Goal: Task Accomplishment & Management: Use online tool/utility

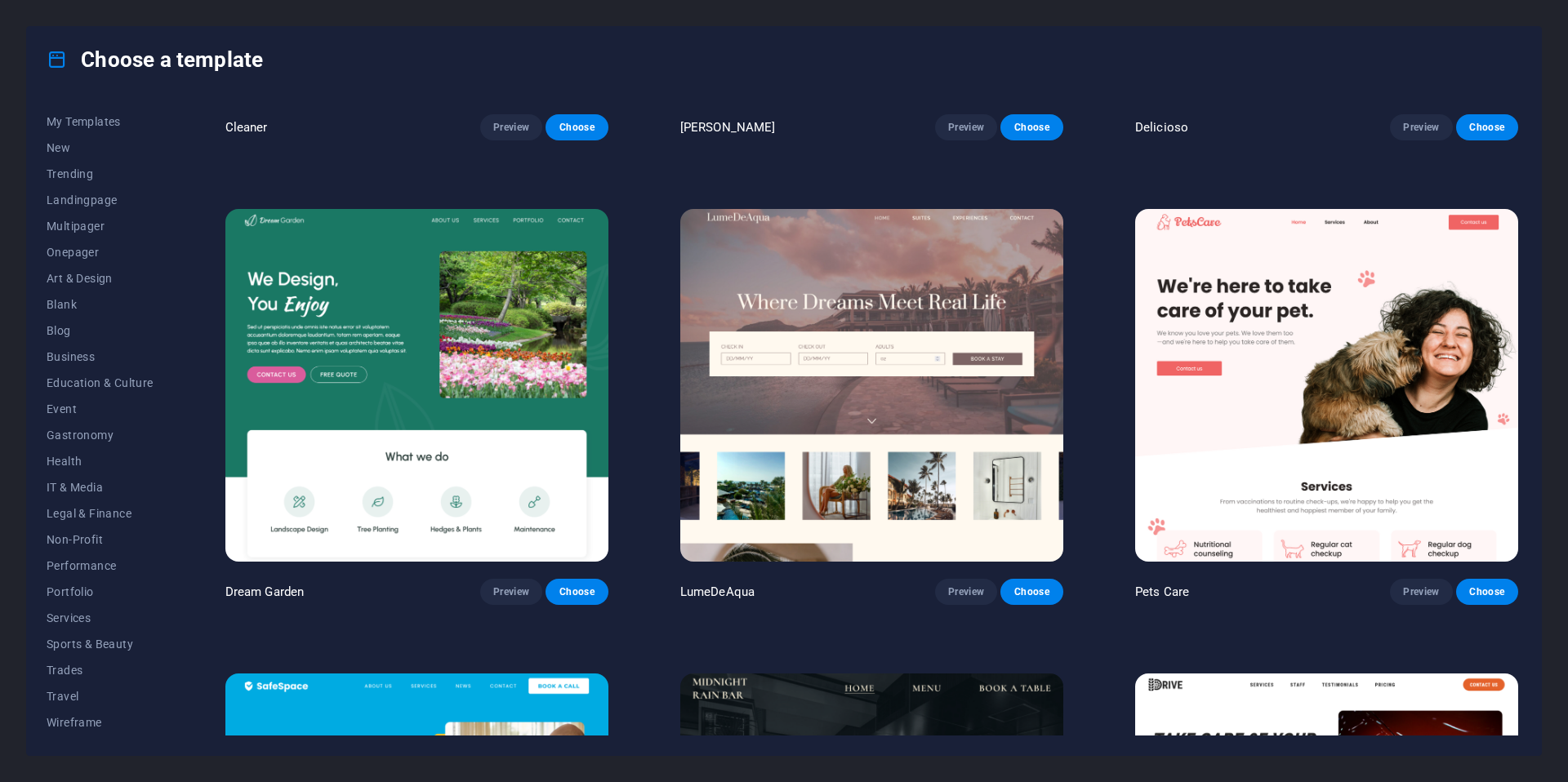
scroll to position [3596, 0]
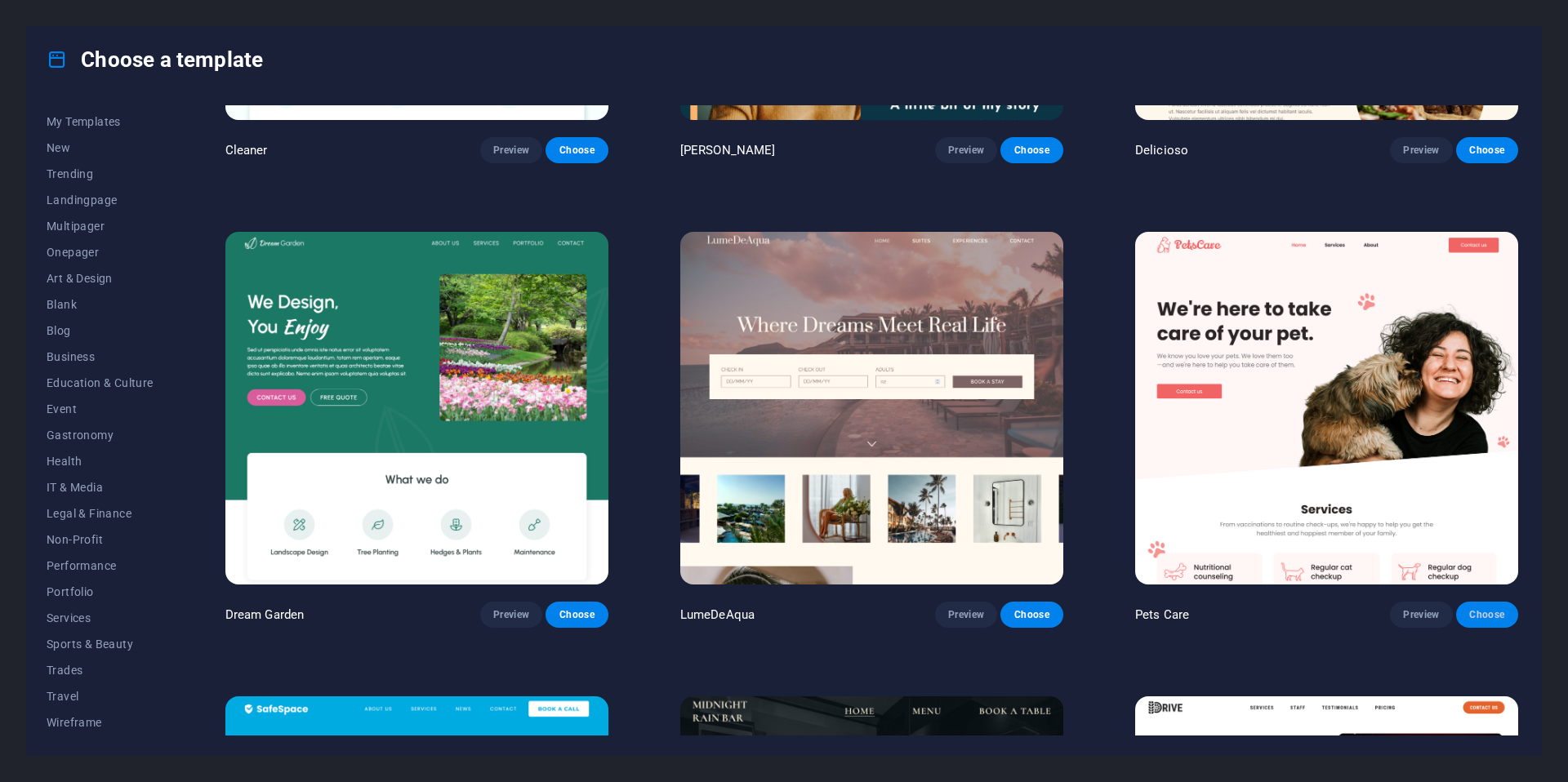
click at [1494, 608] on span "Choose" at bounding box center [1487, 615] width 36 height 13
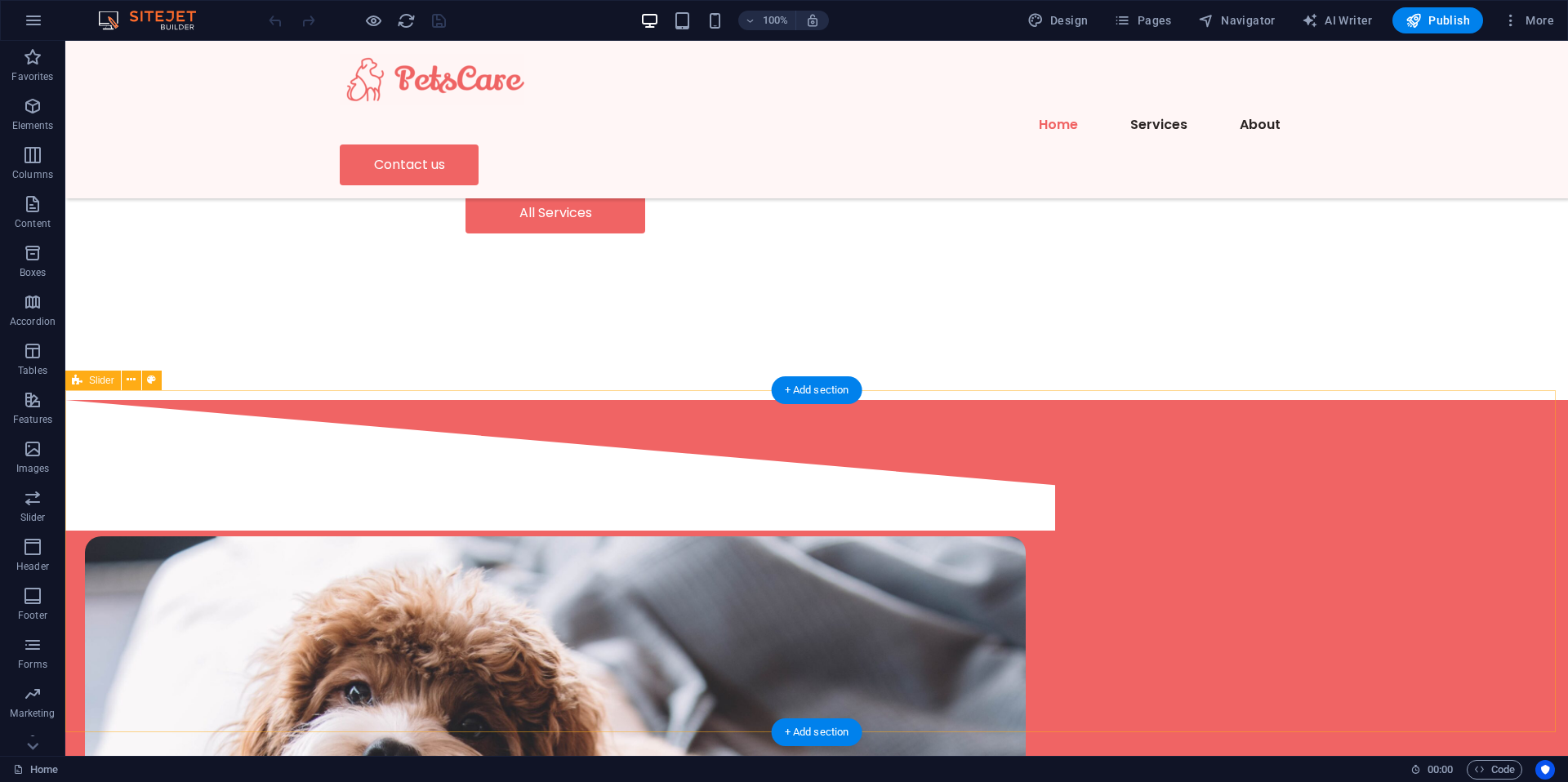
scroll to position [3618, 0]
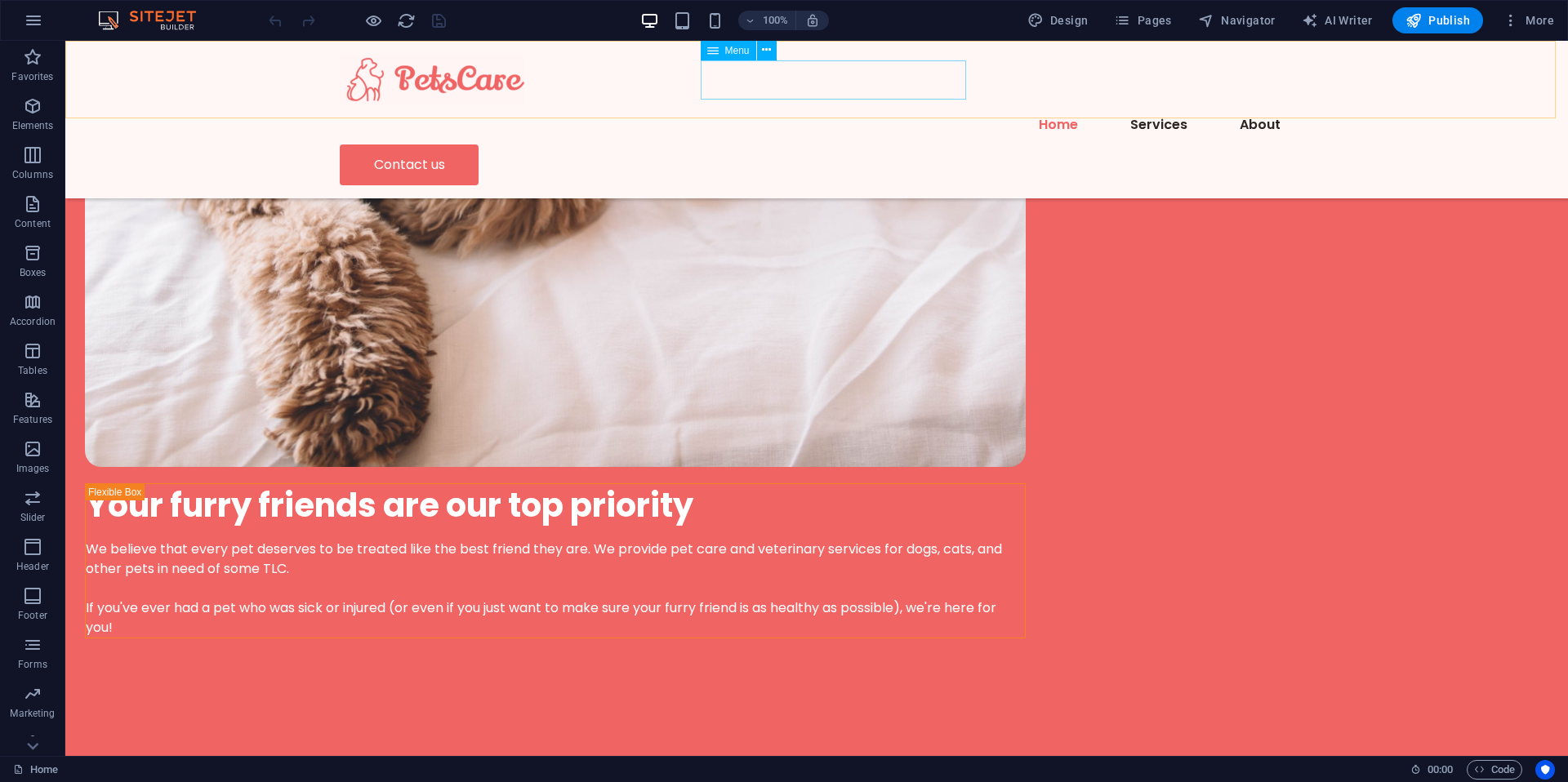
click at [834, 106] on nav "Home Services About" at bounding box center [816, 125] width 954 height 39
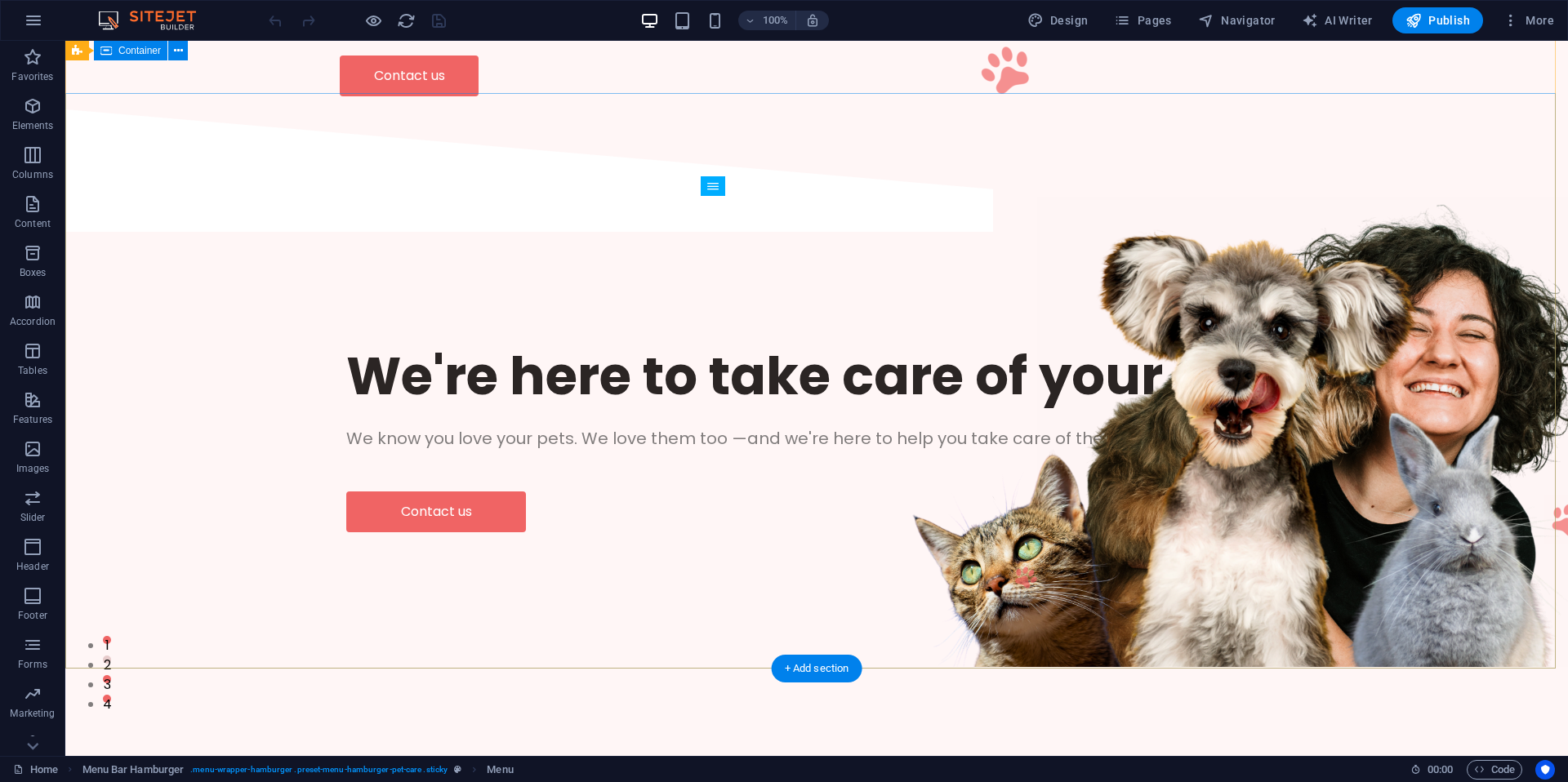
scroll to position [0, 0]
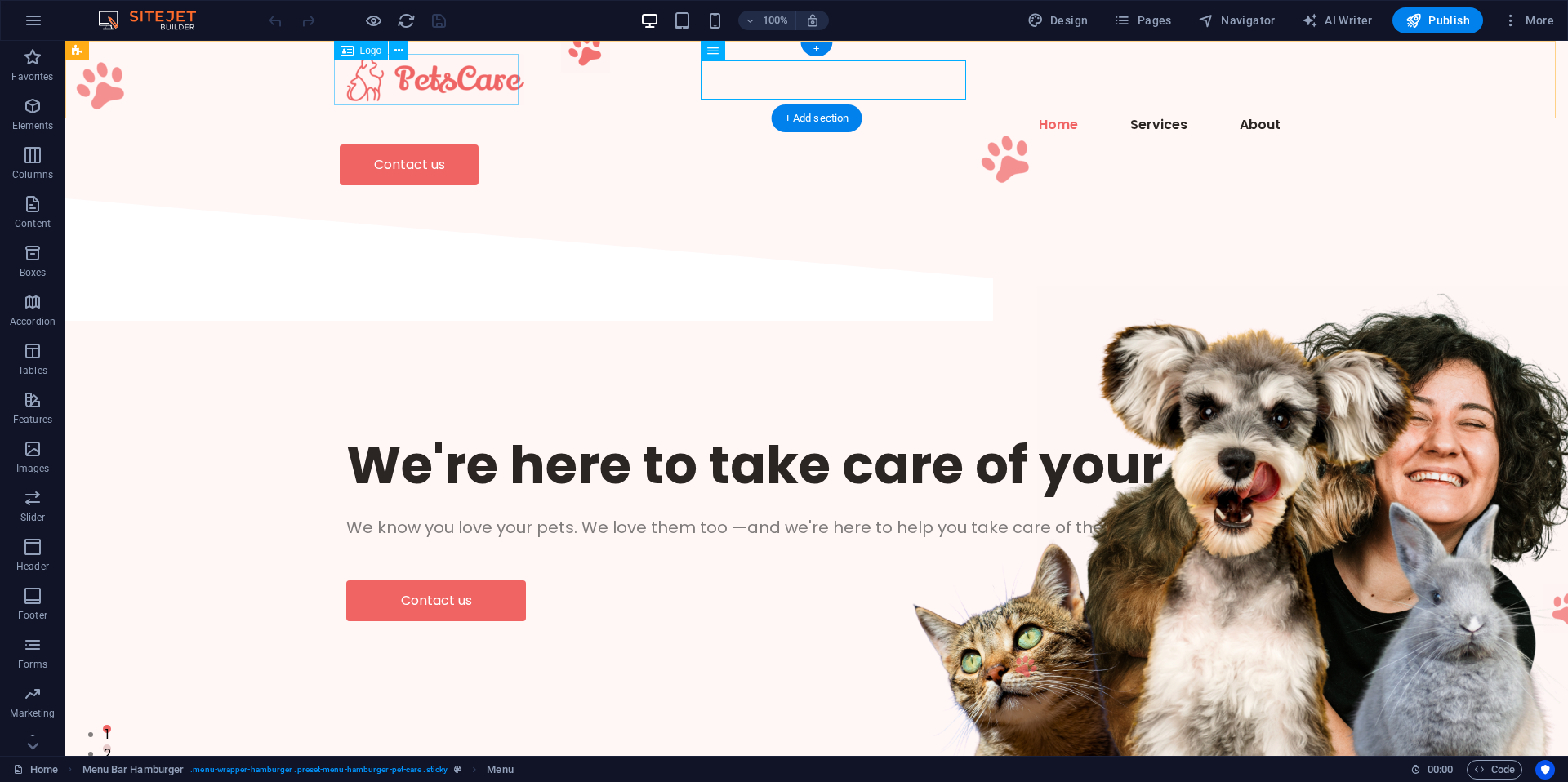
click at [431, 72] on div at bounding box center [816, 79] width 954 height 52
click at [404, 74] on div at bounding box center [816, 79] width 954 height 52
click at [371, 52] on span "Logo" at bounding box center [371, 51] width 22 height 10
click at [357, 52] on div "Logo" at bounding box center [361, 51] width 55 height 20
drag, startPoint x: 357, startPoint y: 52, endPoint x: 65, endPoint y: 28, distance: 293.0
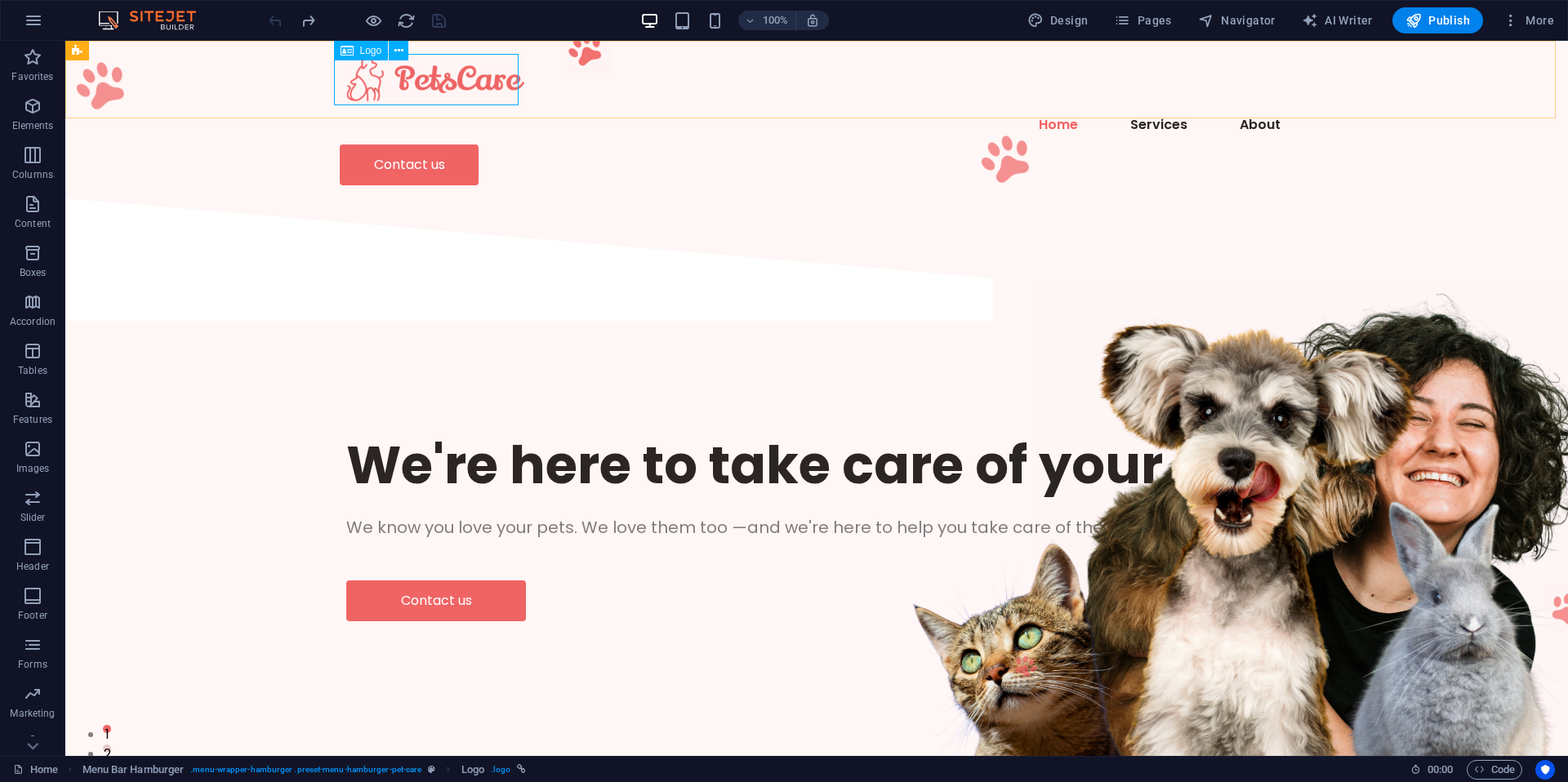
click at [357, 52] on div "Logo" at bounding box center [361, 51] width 55 height 20
select select "px"
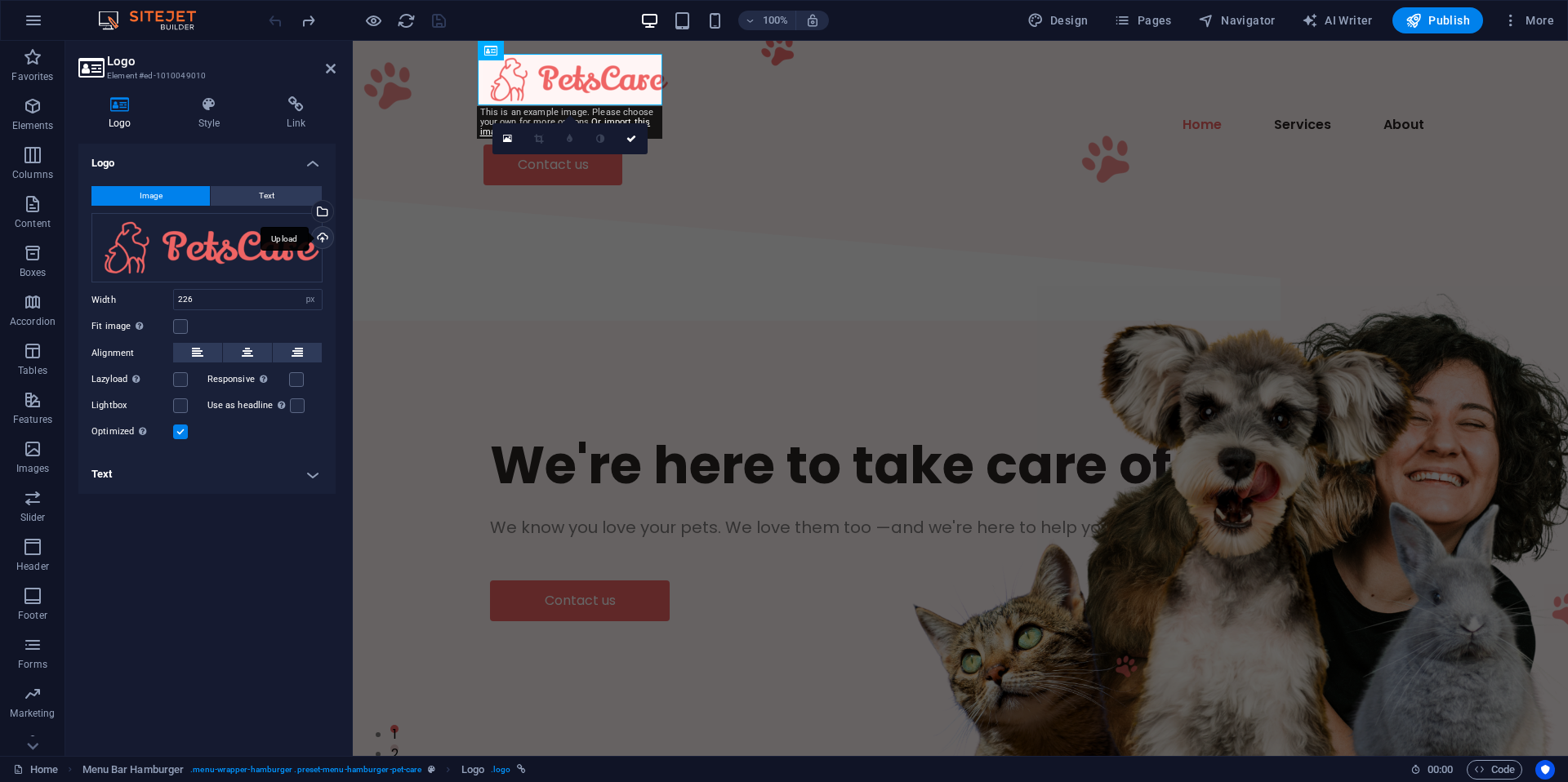
click at [324, 234] on div "Upload" at bounding box center [321, 239] width 25 height 25
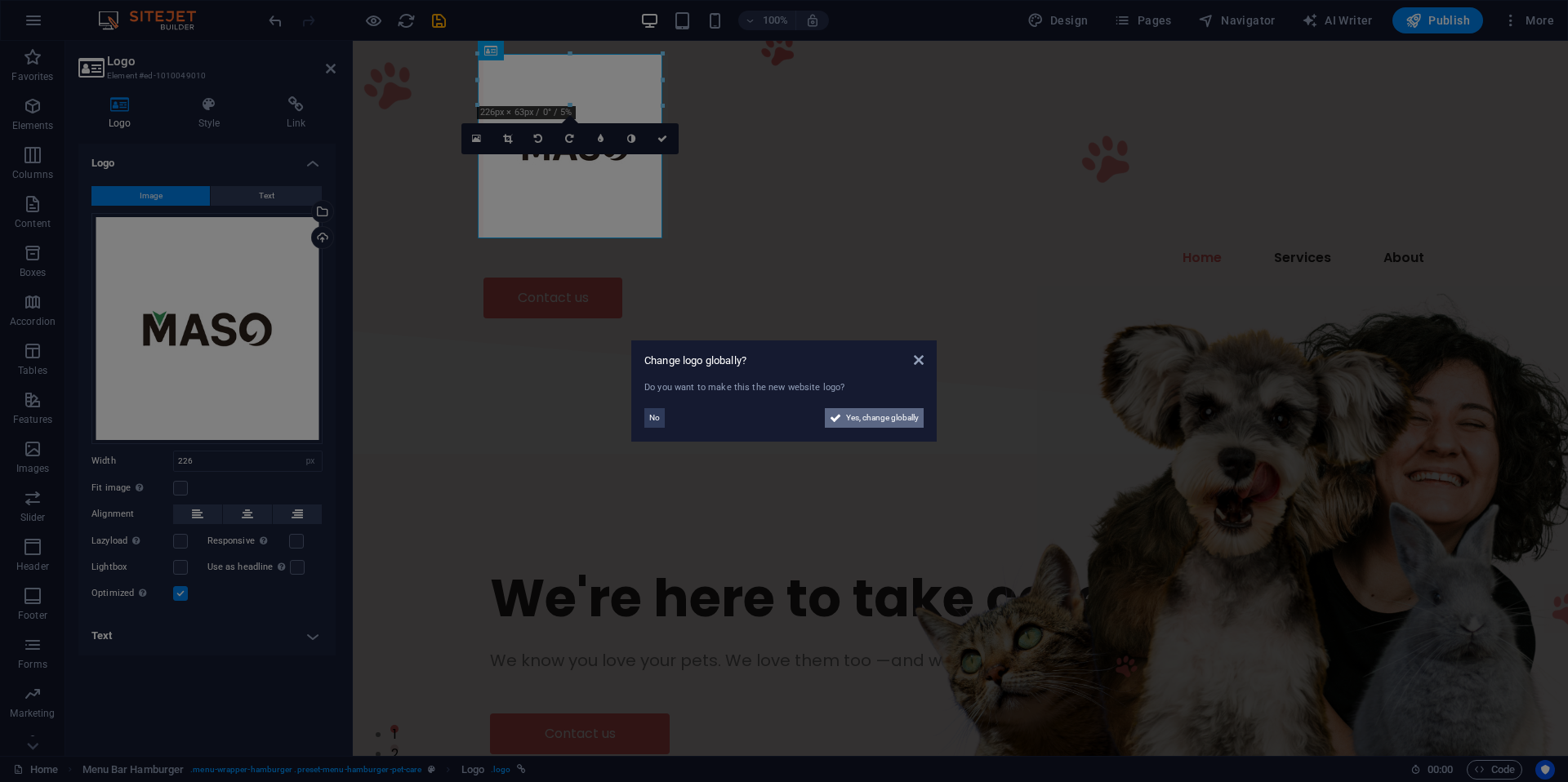
click at [899, 420] on span "Yes, change globally" at bounding box center [882, 418] width 73 height 20
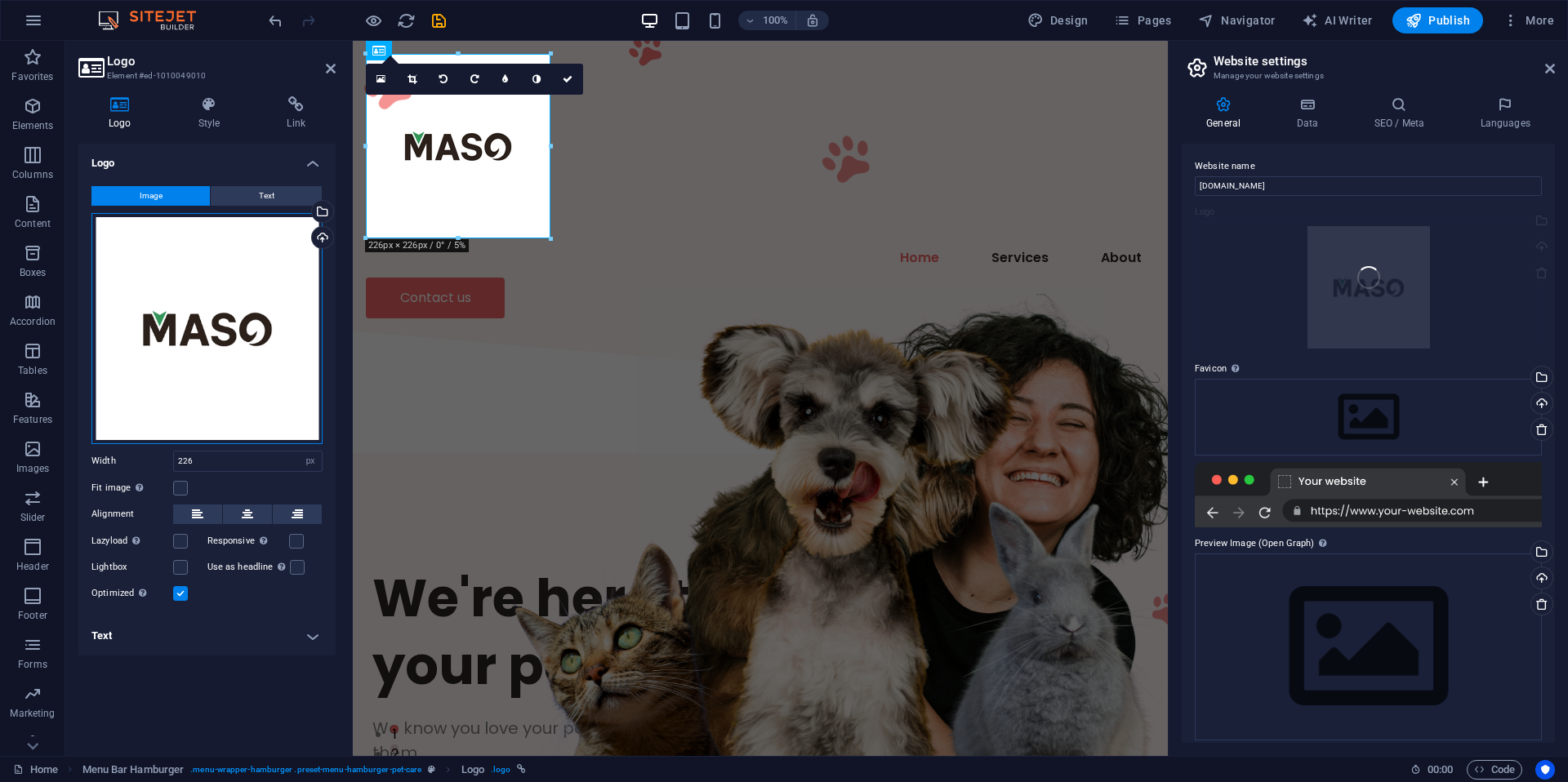
click at [258, 322] on div "Drag files here, click to choose files or select files from Files or our free s…" at bounding box center [207, 328] width 231 height 231
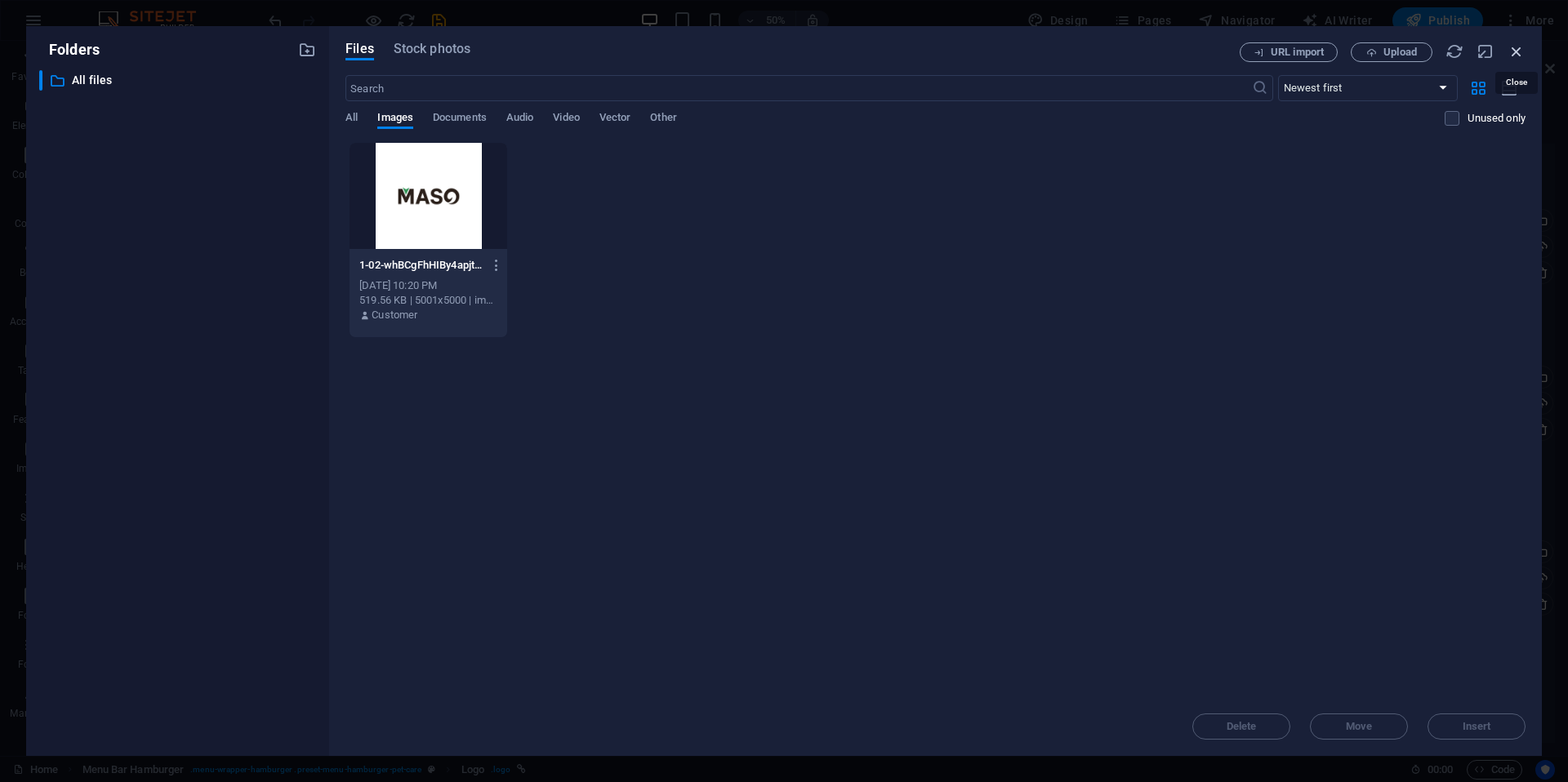
click at [1521, 54] on icon "button" at bounding box center [1516, 52] width 18 height 18
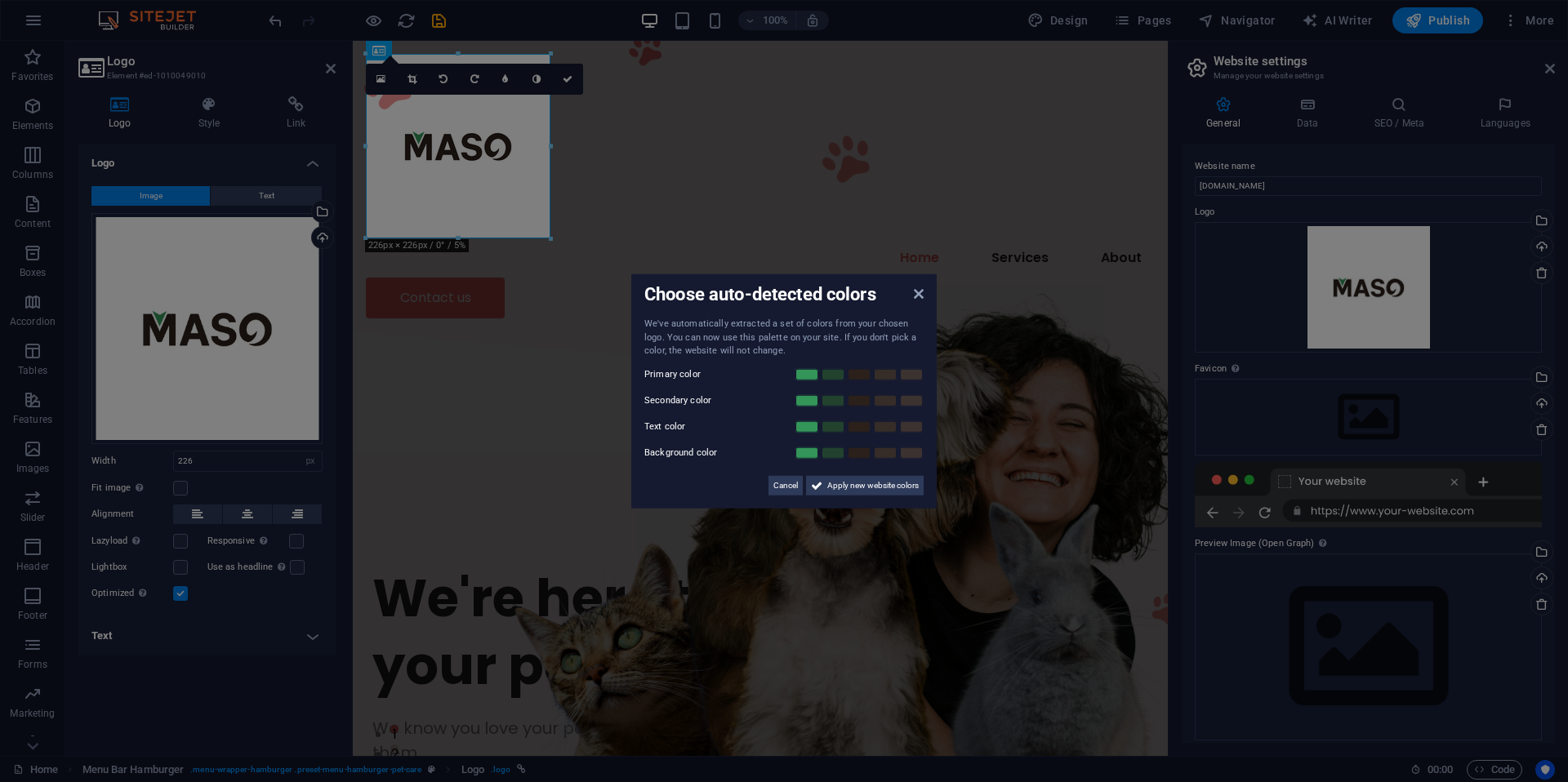
click at [209, 305] on aside "Choose auto-detected colors We've automatically extracted a set of colors from …" at bounding box center [784, 391] width 1568 height 782
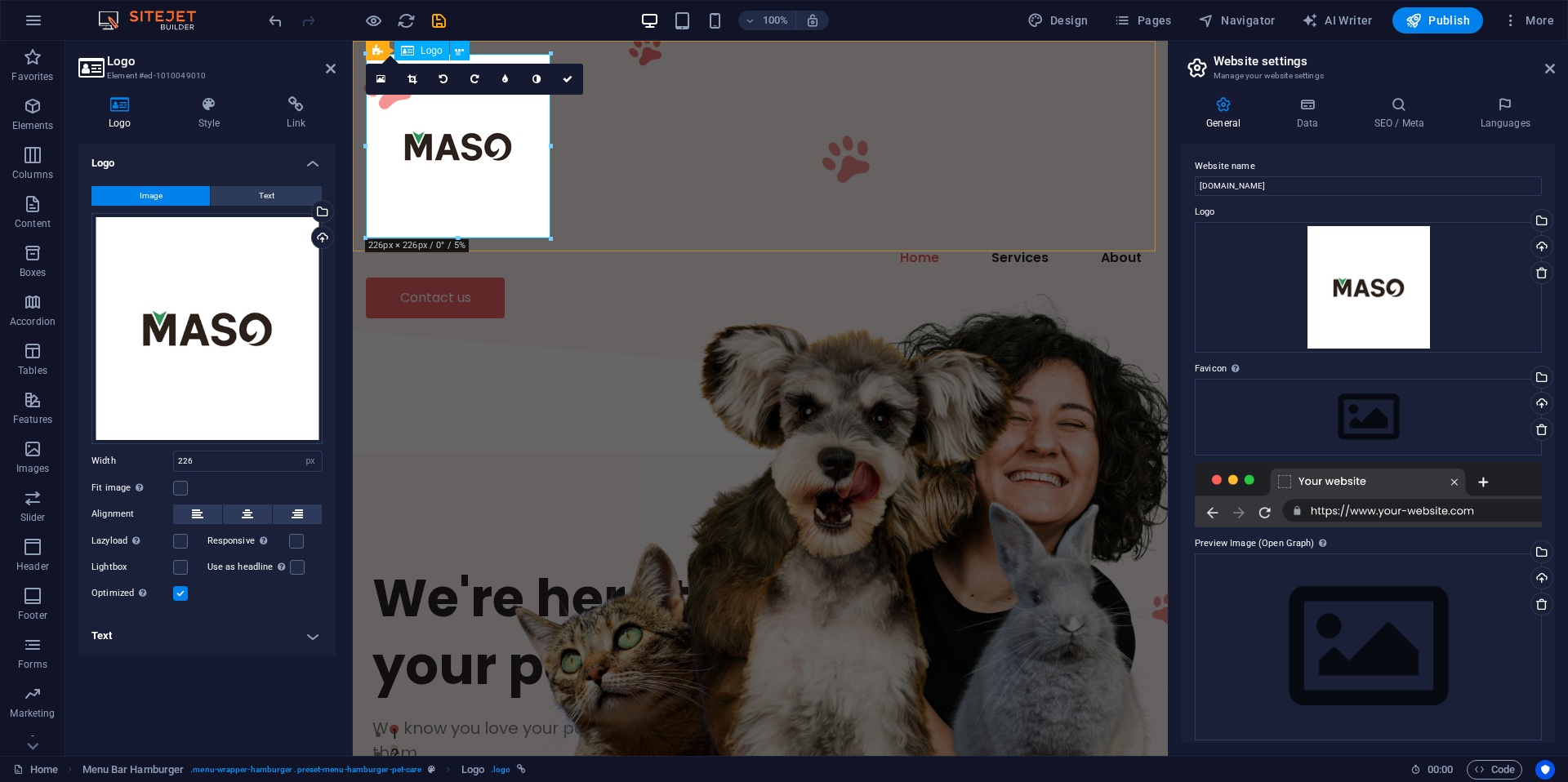
click at [438, 183] on div at bounding box center [760, 146] width 789 height 184
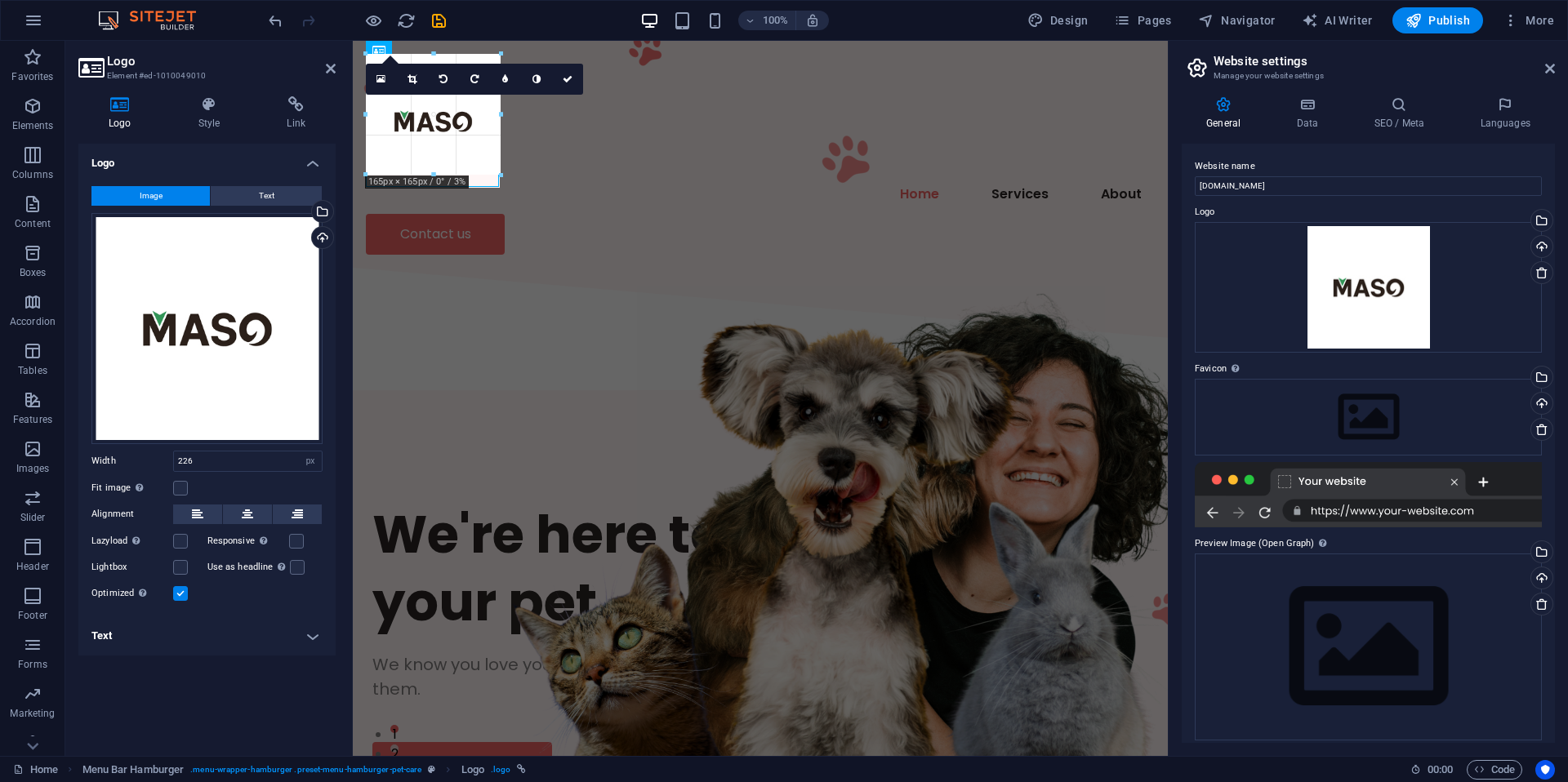
drag, startPoint x: 546, startPoint y: 235, endPoint x: 482, endPoint y: 156, distance: 101.7
type input "148"
click at [456, 137] on div at bounding box center [760, 115] width 789 height 121
click at [413, 77] on icon at bounding box center [412, 79] width 9 height 10
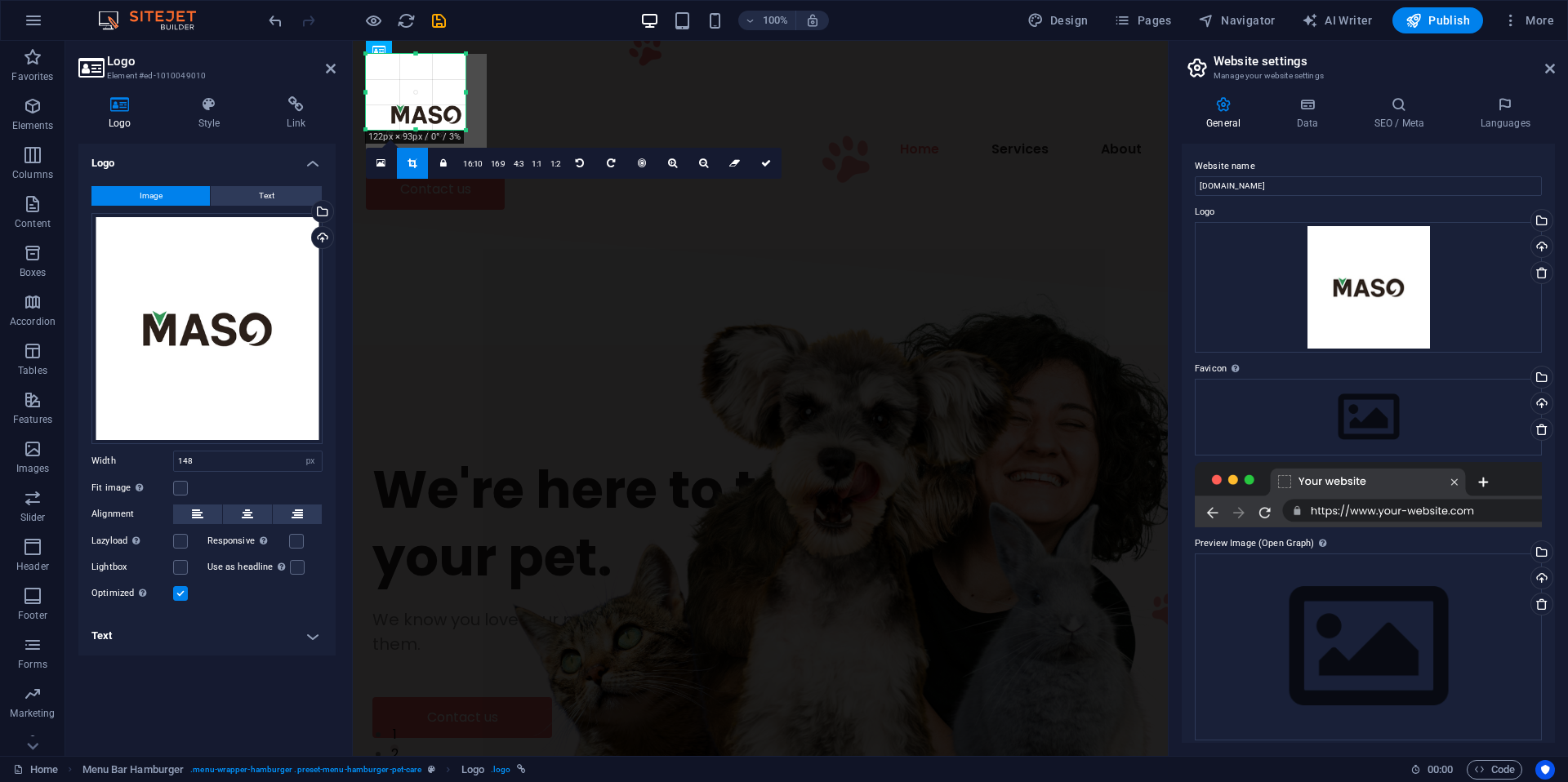
drag, startPoint x: 486, startPoint y: 174, endPoint x: 465, endPoint y: 130, distance: 48.8
click at [465, 130] on div at bounding box center [466, 131] width 10 height 10
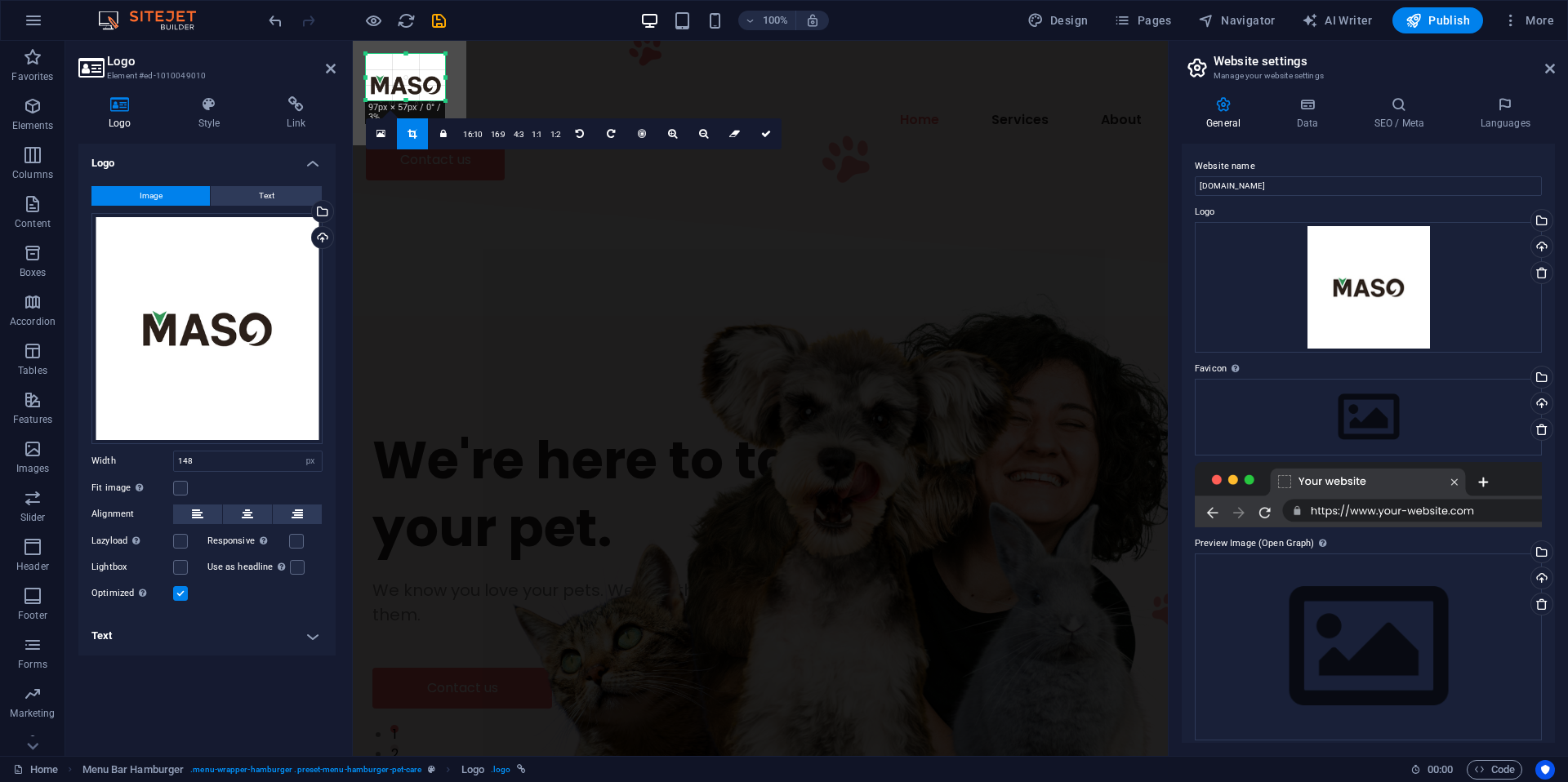
drag, startPoint x: 365, startPoint y: 56, endPoint x: 386, endPoint y: 85, distance: 35.8
click at [386, 85] on div "180 170 160 150 140 130 120 110 100 90 80 70 60 50 40 30 20 10 0 -10 -20 -30 -4…" at bounding box center [405, 77] width 79 height 47
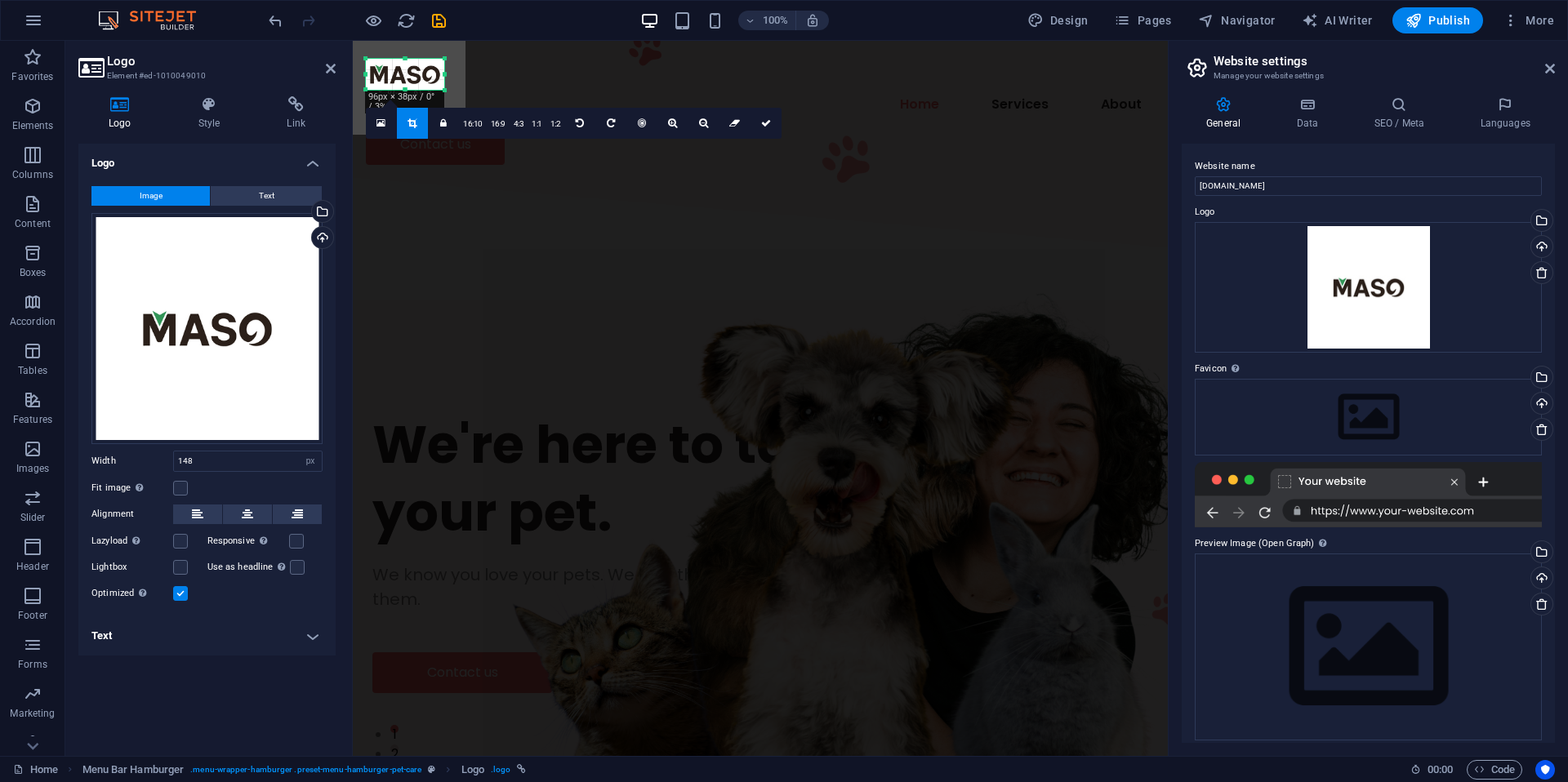
drag, startPoint x: 404, startPoint y: 54, endPoint x: 404, endPoint y: 70, distance: 16.0
click at [404, 70] on div "180 170 160 150 140 130 120 110 100 90 80 70 60 50 40 30 20 10 0 -10 -20 -30 -4…" at bounding box center [405, 75] width 79 height 31
click at [333, 411] on div "Image Text Drag files here, click to choose files or select files from Files or…" at bounding box center [207, 394] width 257 height 443
click at [444, 20] on icon "save" at bounding box center [439, 20] width 19 height 19
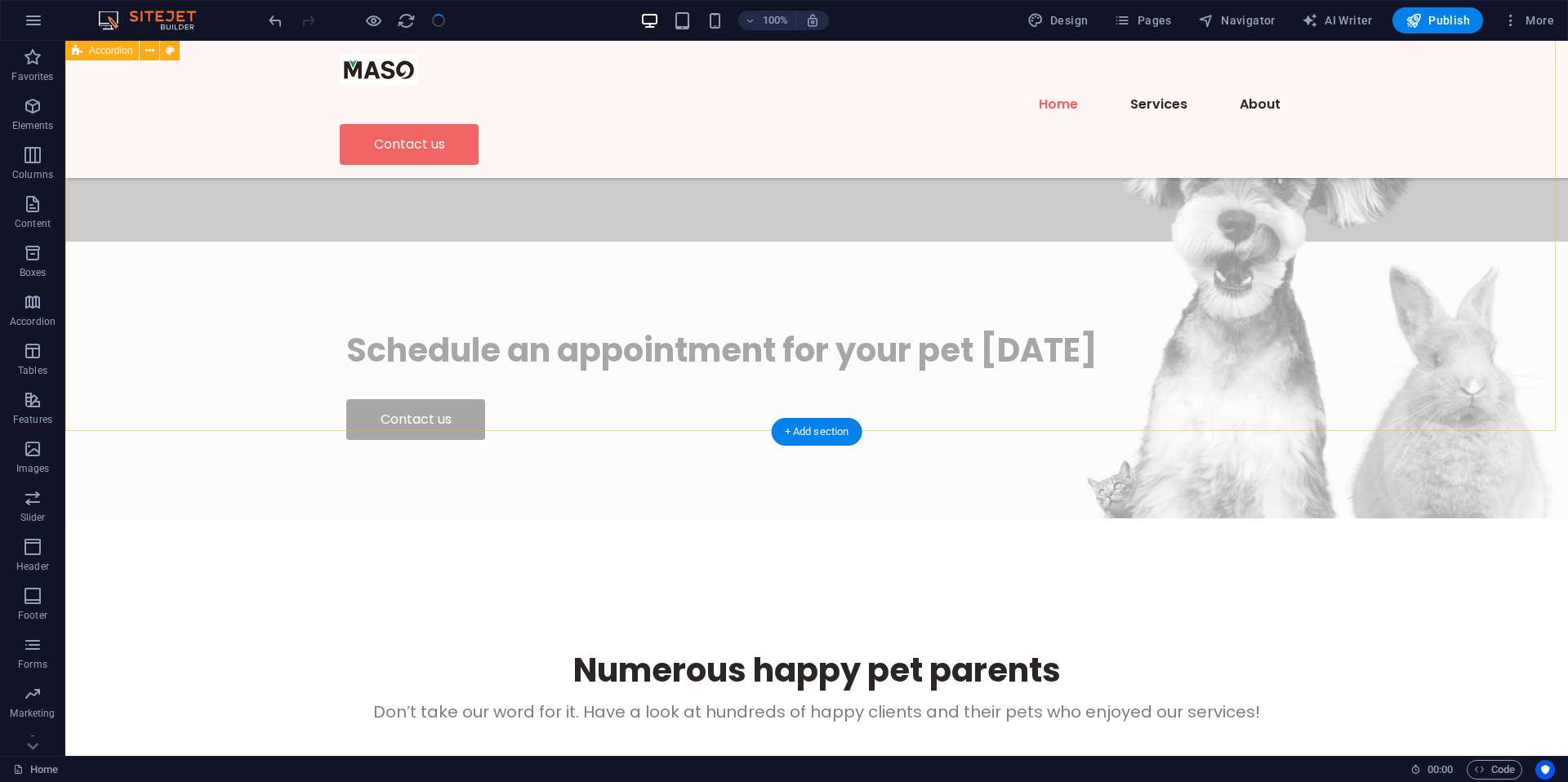
scroll to position [5081, 0]
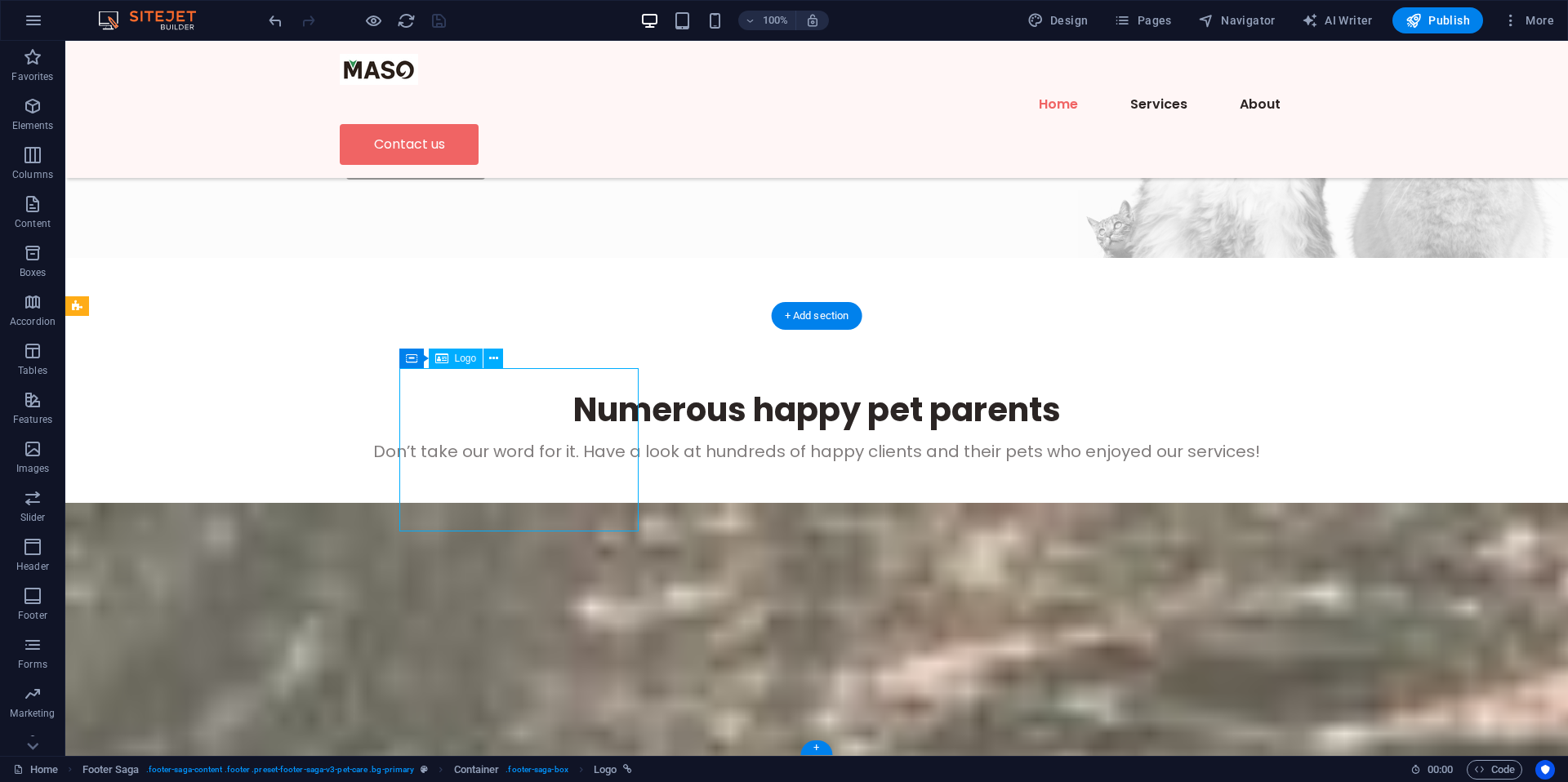
select select "px"
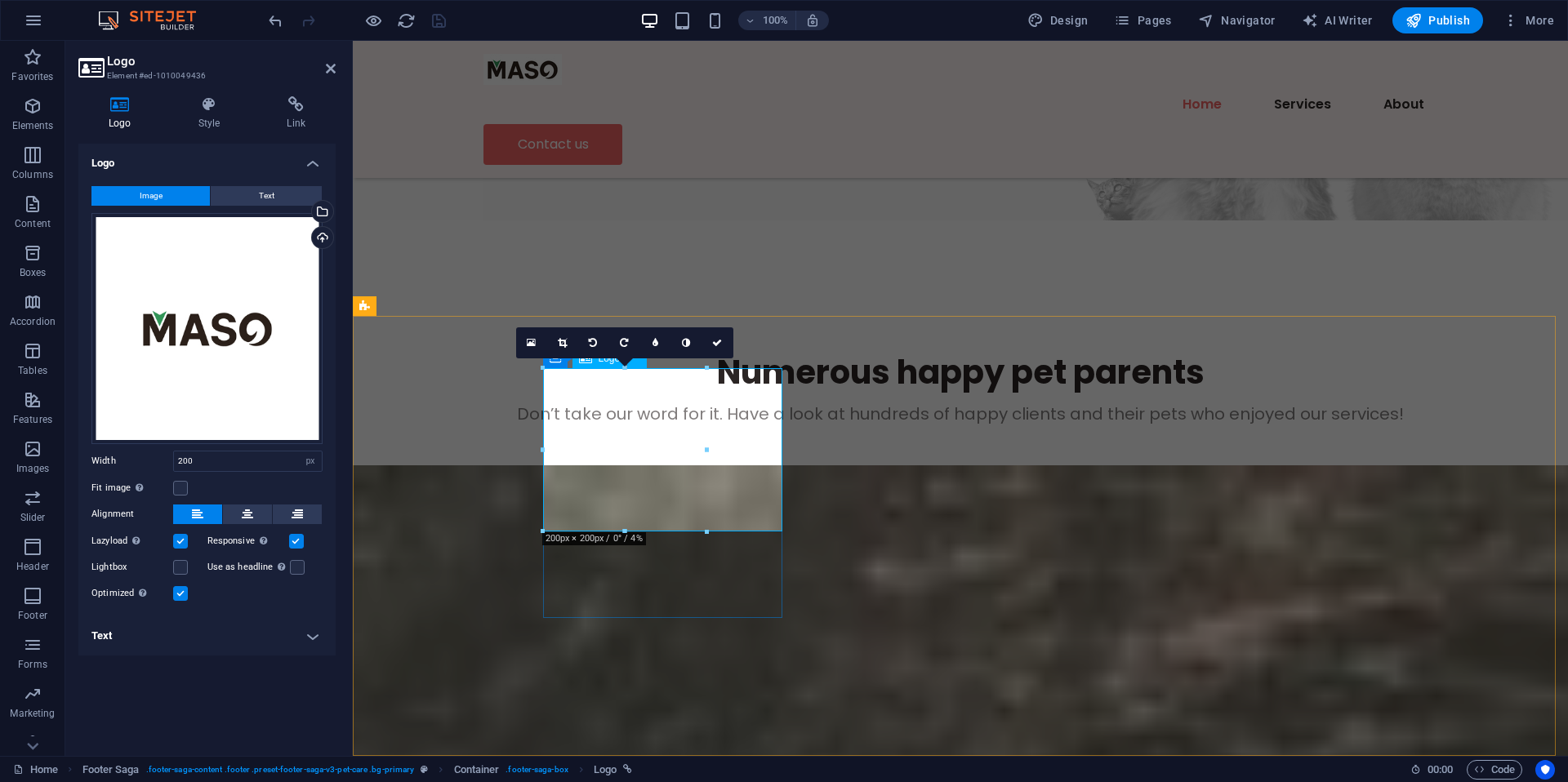
click at [568, 343] on link at bounding box center [563, 343] width 31 height 31
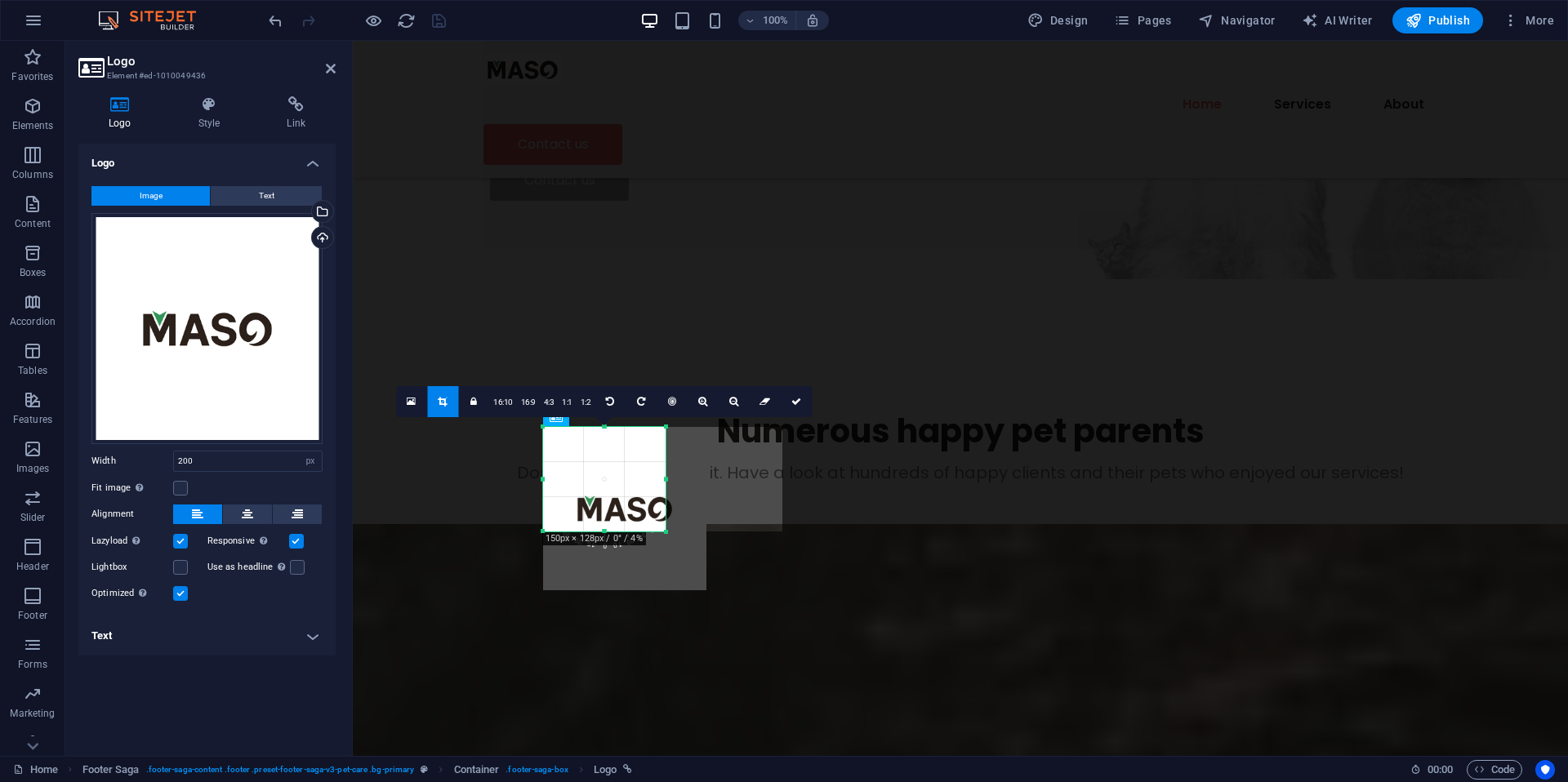
scroll to position [5094, 0]
drag, startPoint x: 703, startPoint y: 531, endPoint x: 671, endPoint y: 473, distance: 66.2
click at [671, 473] on div "180 170 160 150 140 130 120 110 100 90 80 70 60 50 40 30 20 10 0 -10 -20 -30 -4…" at bounding box center [608, 479] width 131 height 106
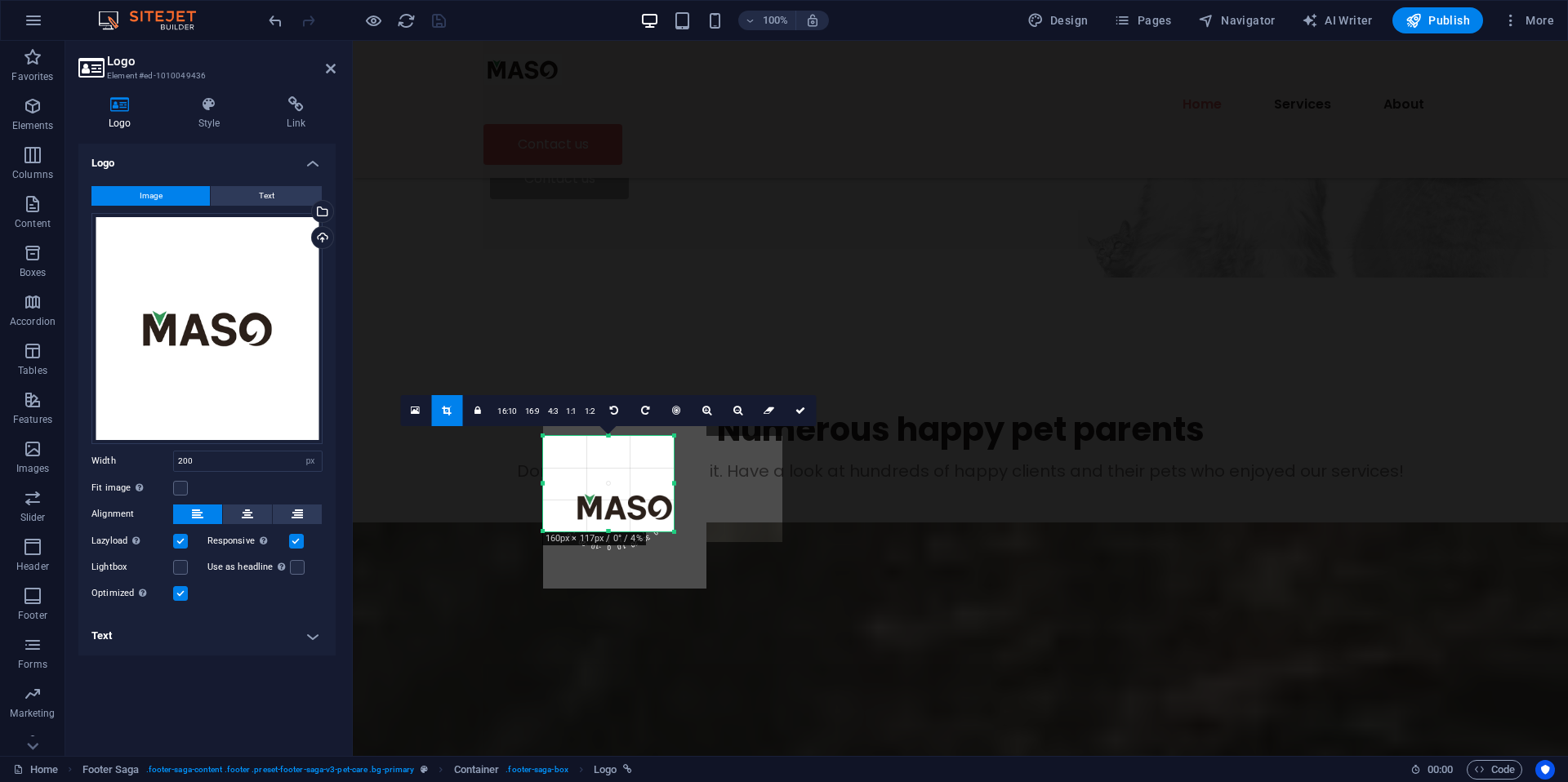
scroll to position [5070, 0]
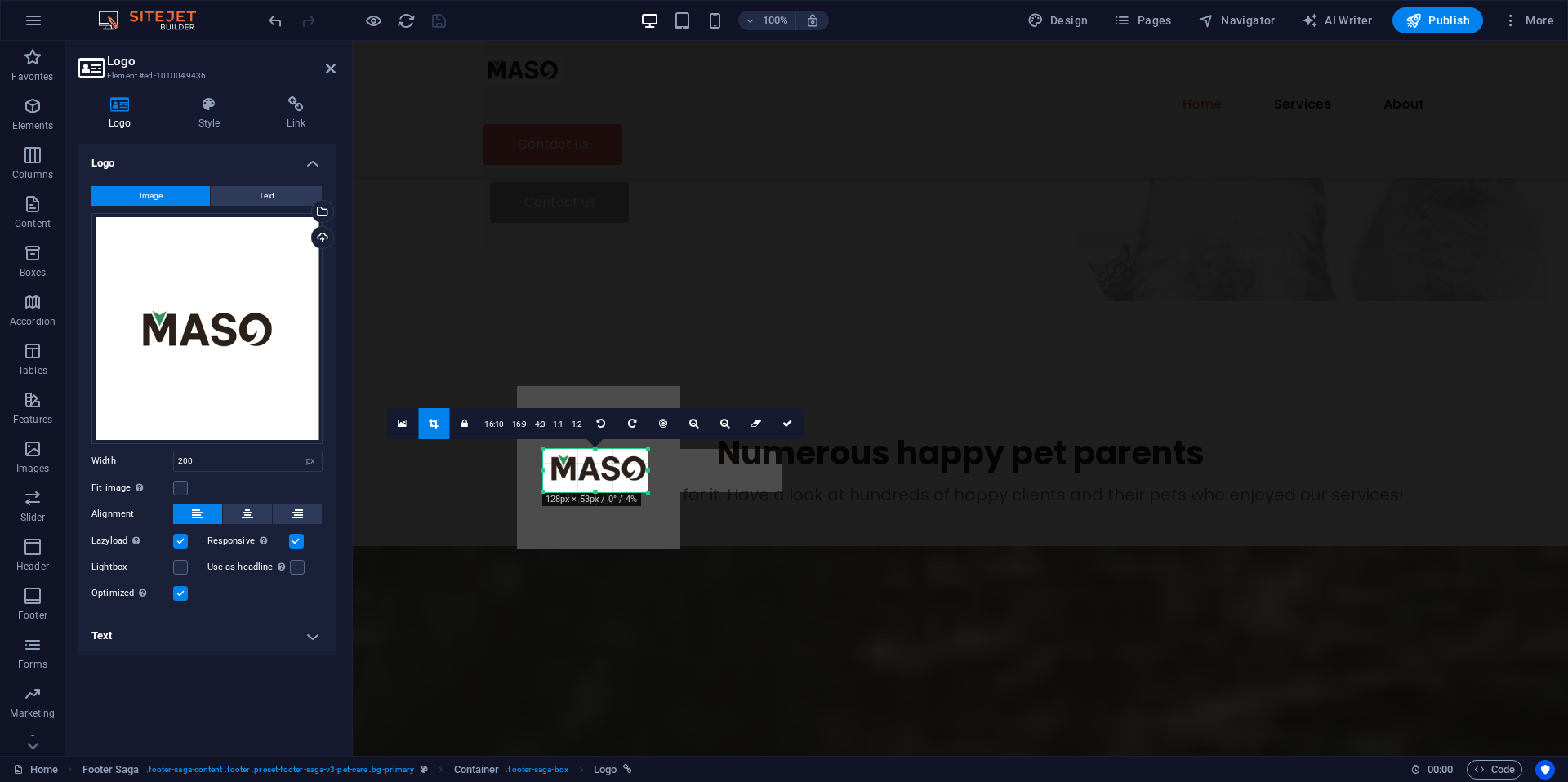
drag, startPoint x: 545, startPoint y: 425, endPoint x: 571, endPoint y: 487, distance: 67.2
click at [571, 487] on div "180 170 160 150 140 130 120 110 100 90 80 70 60 50 40 30 20 10 0 -10 -20 -30 -4…" at bounding box center [595, 470] width 105 height 43
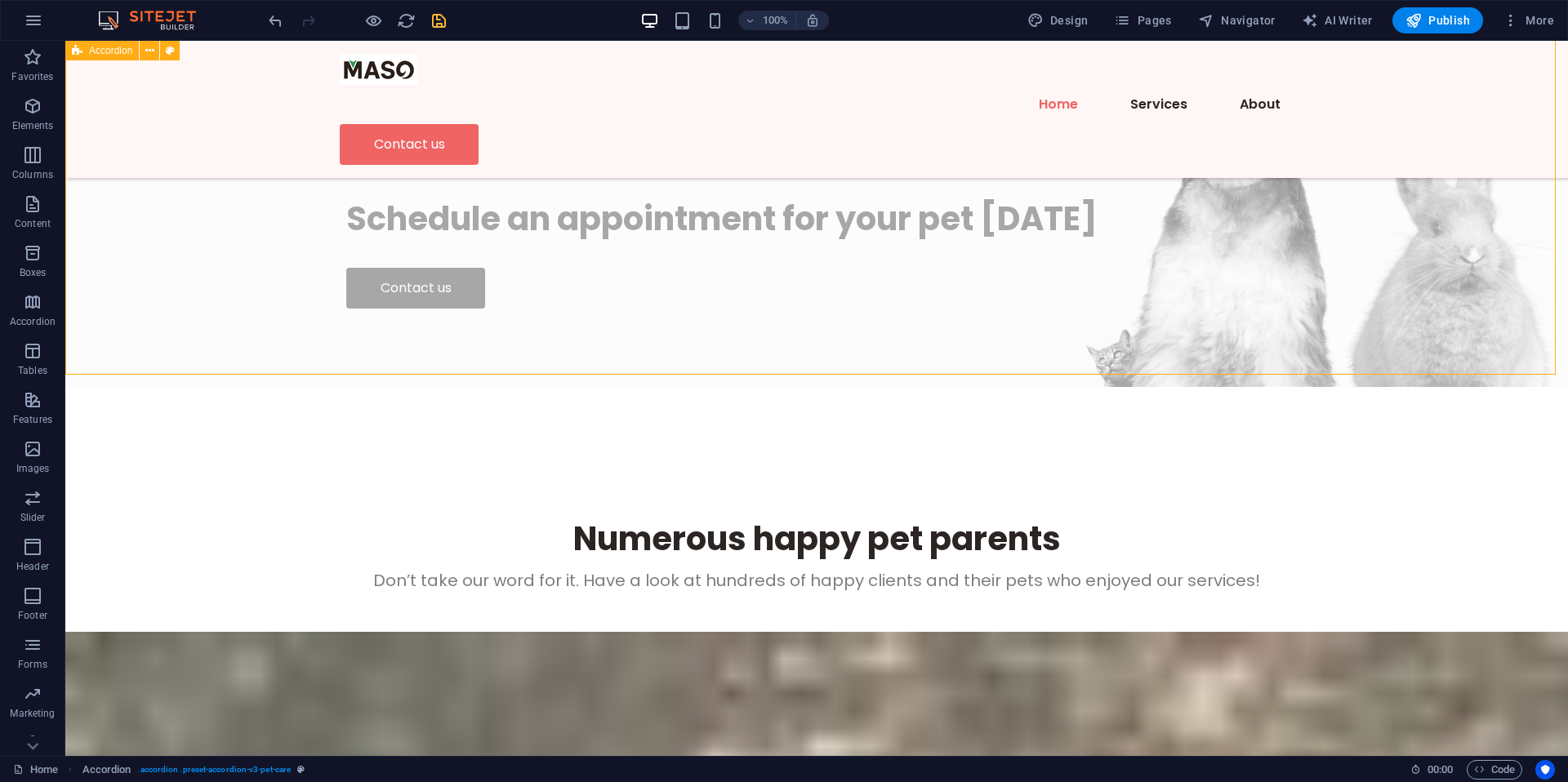
scroll to position [5002, 0]
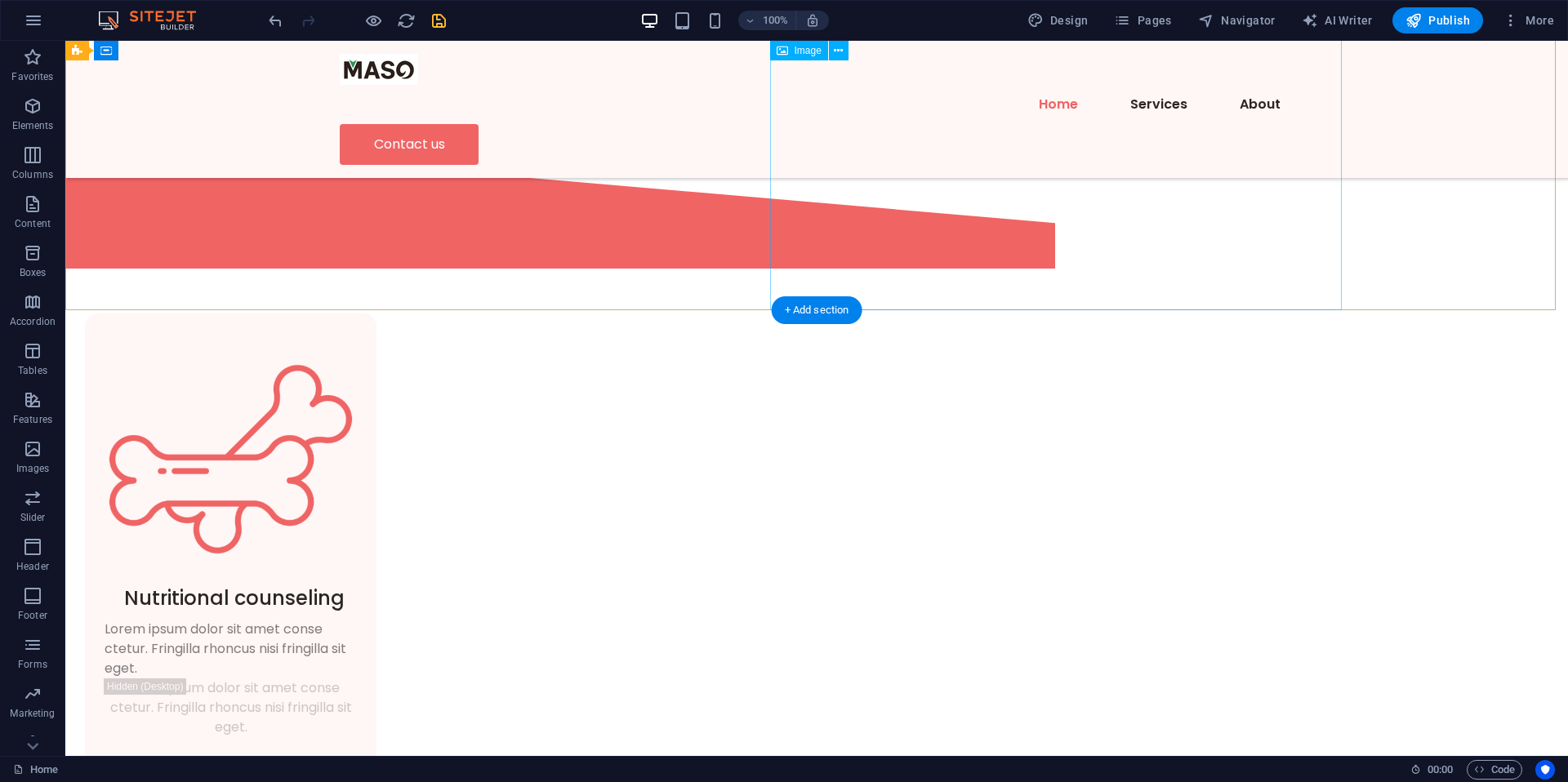
scroll to position [45, 0]
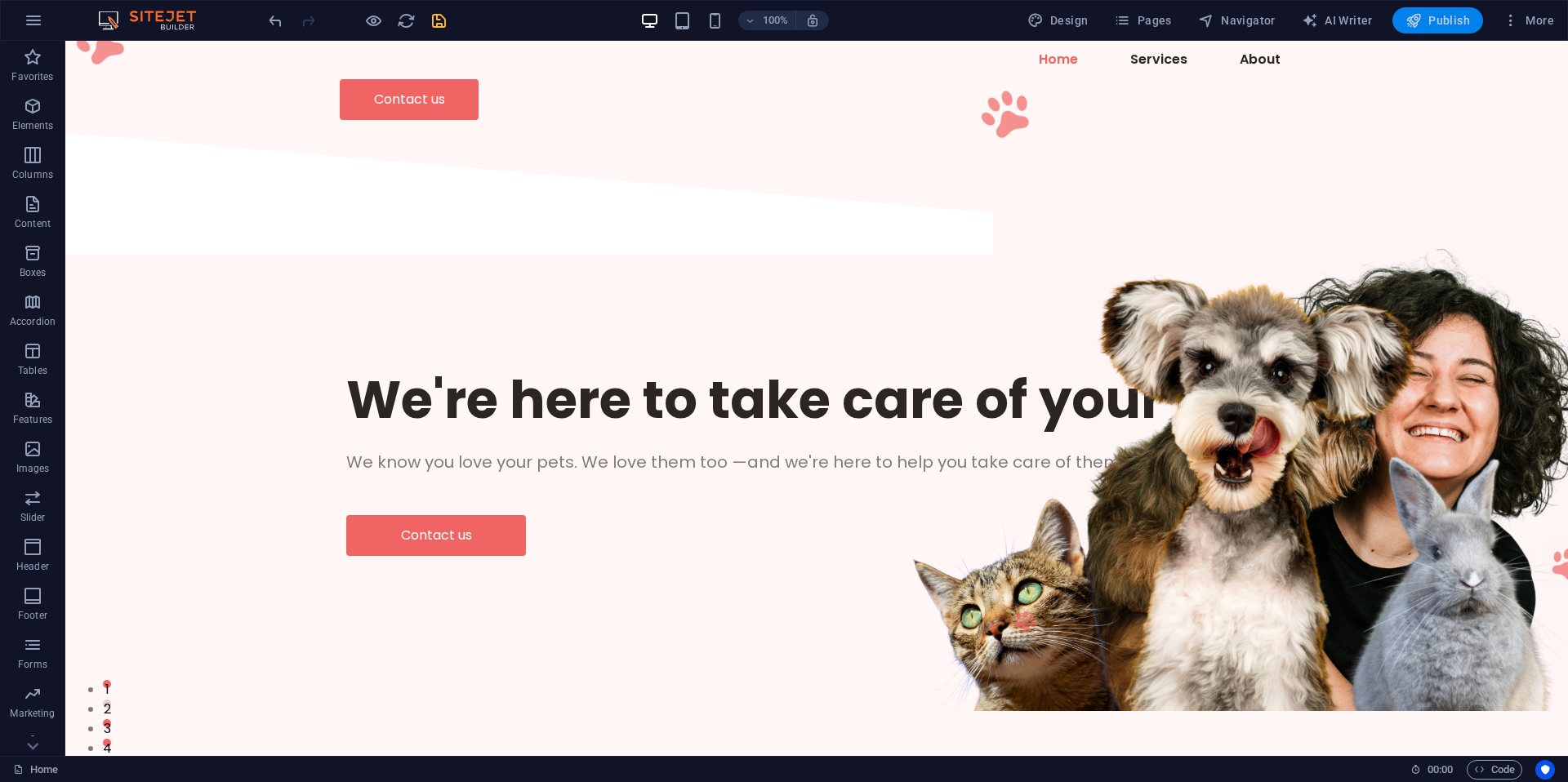
click at [1435, 20] on span "Publish" at bounding box center [1437, 20] width 65 height 16
